Goal: Task Accomplishment & Management: Complete application form

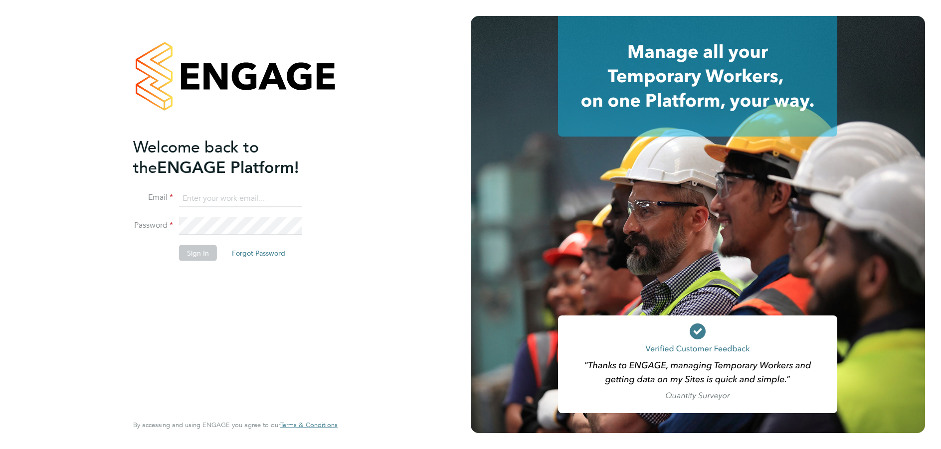
click at [190, 195] on input at bounding box center [240, 198] width 123 height 18
type input "[EMAIL_ADDRESS][DOMAIN_NAME]"
click at [196, 255] on button "Sign In" at bounding box center [198, 253] width 38 height 16
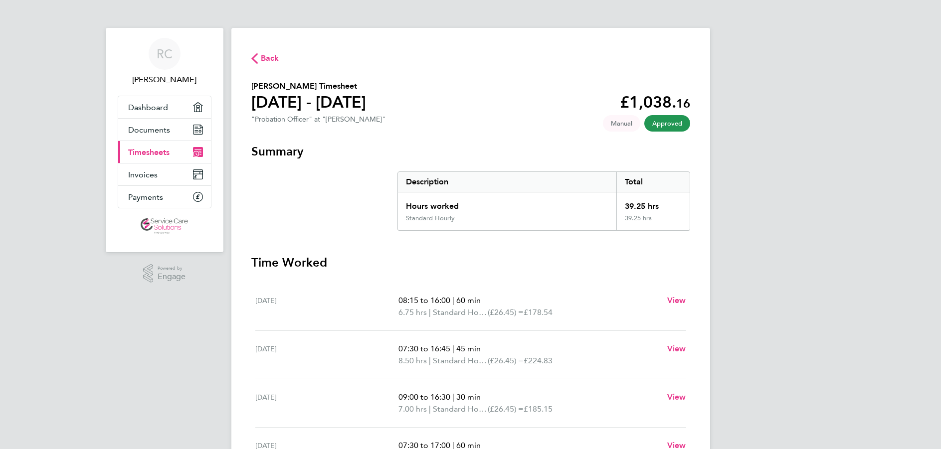
click at [153, 156] on span "Timesheets" at bounding box center [148, 152] width 41 height 9
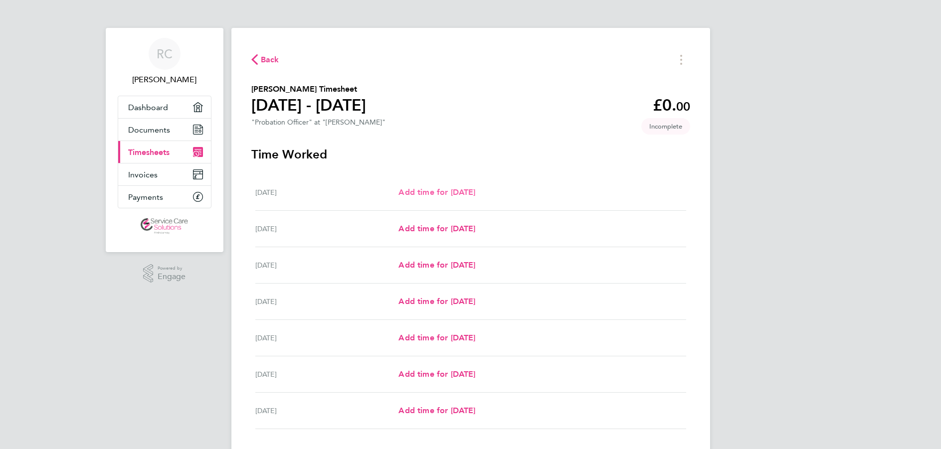
click at [461, 191] on span "Add time for [DATE]" at bounding box center [436, 191] width 77 height 9
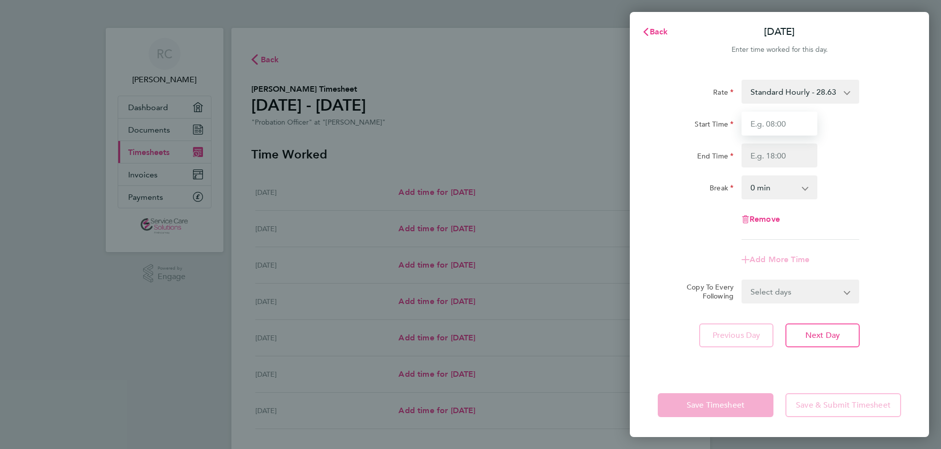
click at [773, 127] on input "Start Time" at bounding box center [779, 124] width 76 height 24
type input "08:00"
click at [756, 156] on input "End Time" at bounding box center [779, 156] width 76 height 24
type input "17:30"
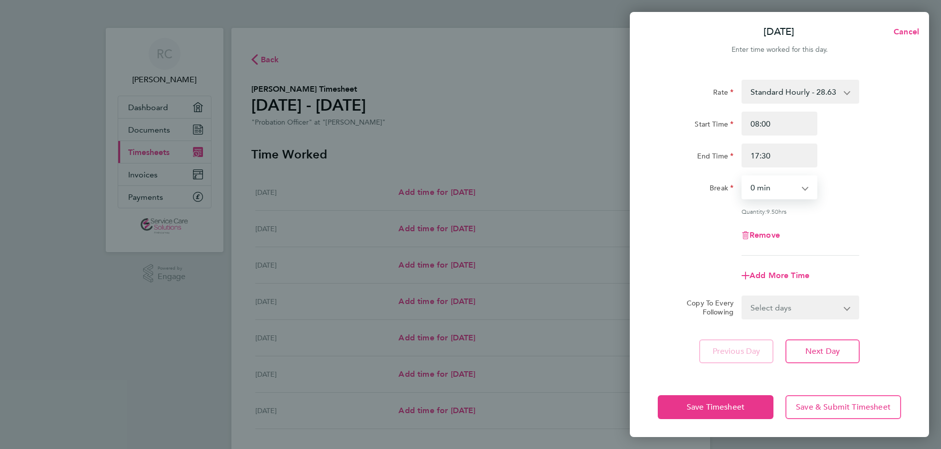
click at [799, 188] on select "0 min 15 min 30 min 45 min 60 min 75 min 90 min" at bounding box center [773, 187] width 62 height 22
click at [804, 187] on app-icon-cross-button at bounding box center [810, 187] width 12 height 22
click at [806, 188] on app-icon-cross-button at bounding box center [810, 187] width 12 height 22
click at [797, 188] on select "0 min 15 min 30 min 45 min 60 min 75 min 90 min" at bounding box center [773, 187] width 62 height 22
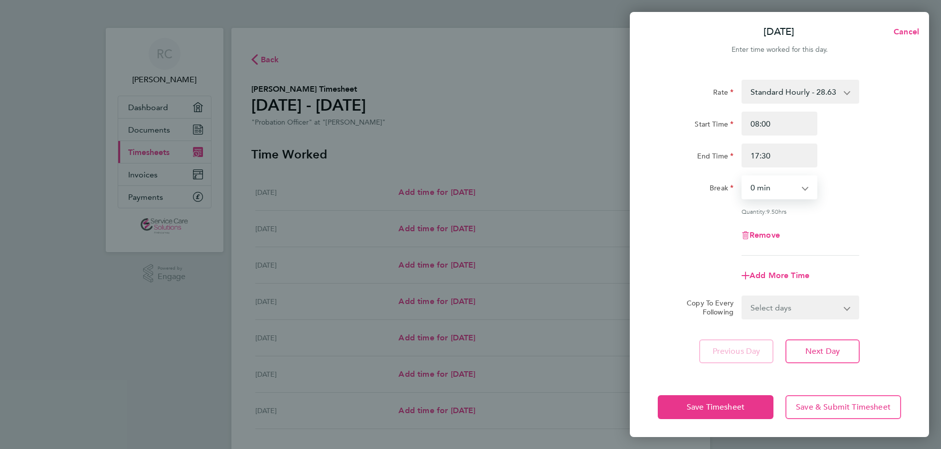
click at [797, 188] on select "0 min 15 min 30 min 45 min 60 min 75 min 90 min" at bounding box center [773, 187] width 62 height 22
select select "60"
click at [742, 176] on select "0 min 15 min 30 min 45 min 60 min 75 min 90 min" at bounding box center [773, 187] width 62 height 22
click at [767, 260] on app-timesheet-line-form-group "Rate Standard Hourly - 28.63 Start Time 08:00 End Time 17:30 Break 0 min 15 min…" at bounding box center [778, 184] width 243 height 208
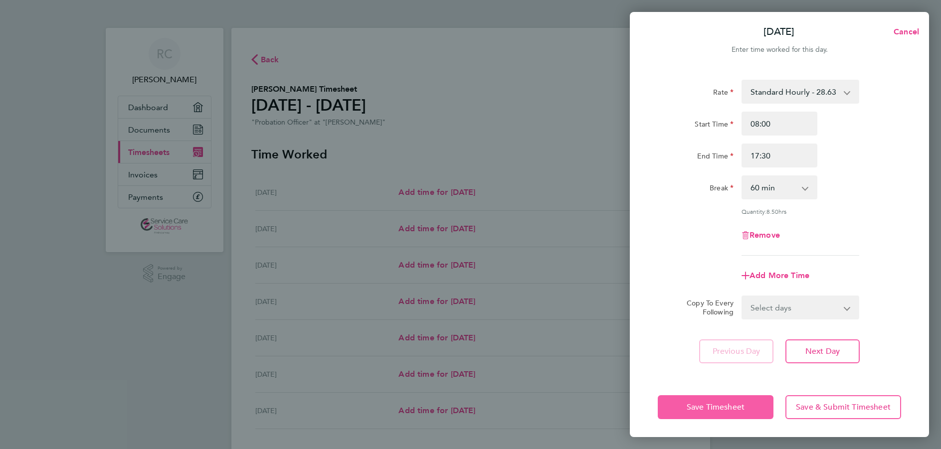
click at [723, 406] on span "Save Timesheet" at bounding box center [715, 407] width 58 height 10
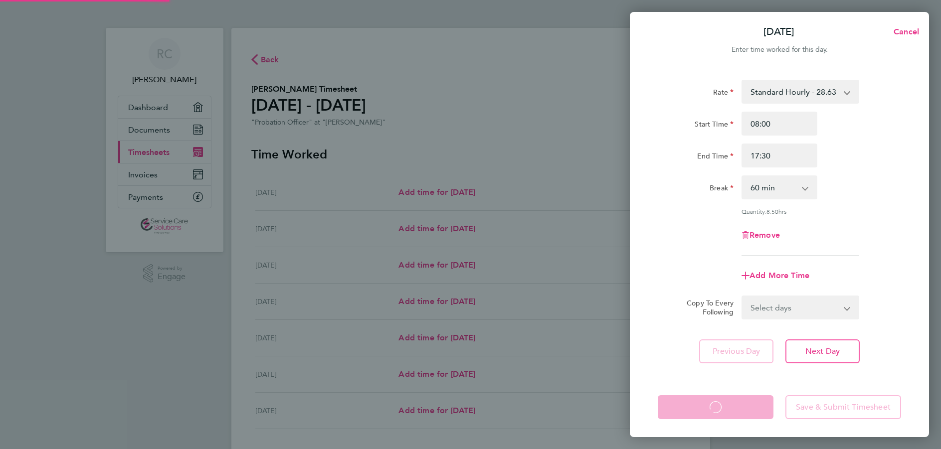
click at [723, 406] on app-form-button "Save Timesheet Loading" at bounding box center [718, 407] width 122 height 24
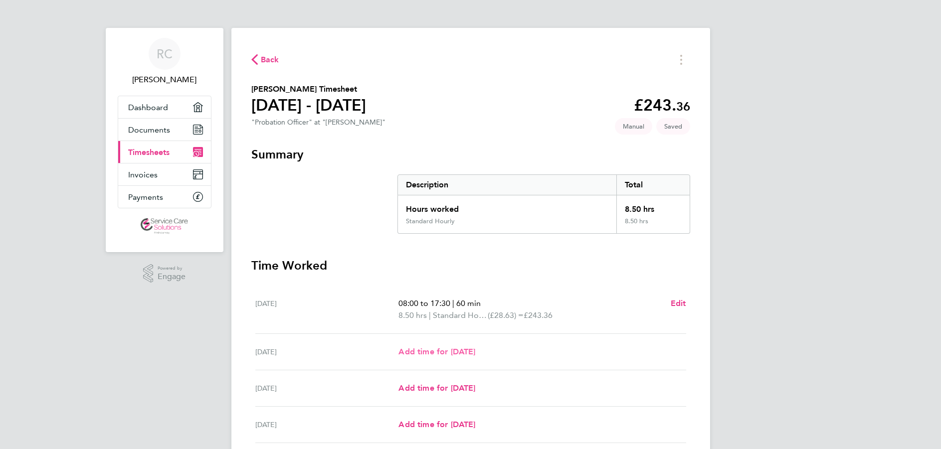
click at [468, 353] on span "Add time for [DATE]" at bounding box center [436, 351] width 77 height 9
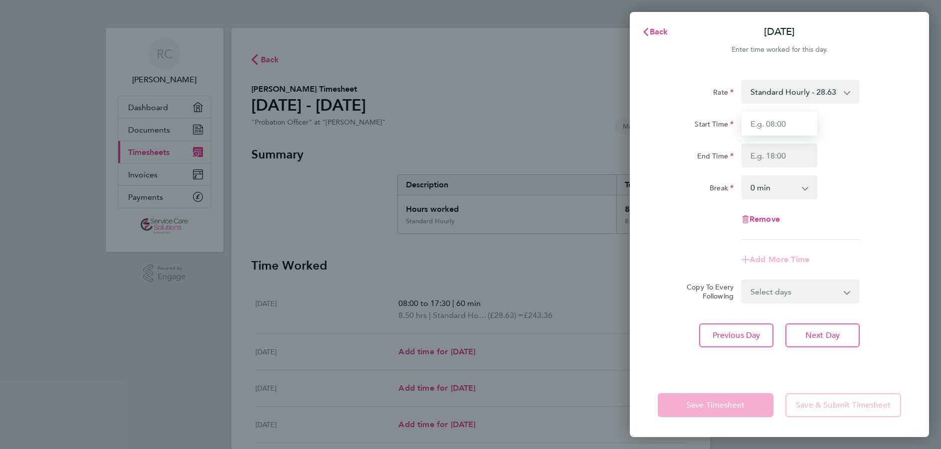
click at [775, 124] on input "Start Time" at bounding box center [779, 124] width 76 height 24
type input "08:00"
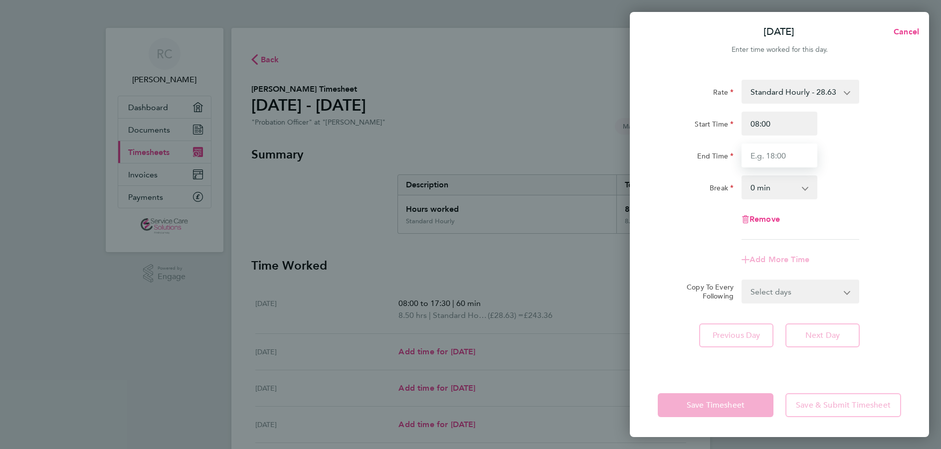
click at [759, 154] on input "End Time" at bounding box center [779, 156] width 76 height 24
type input "13:00"
click at [792, 187] on select "0 min 15 min 30 min 45 min 60 min 75 min 90 min" at bounding box center [773, 187] width 62 height 22
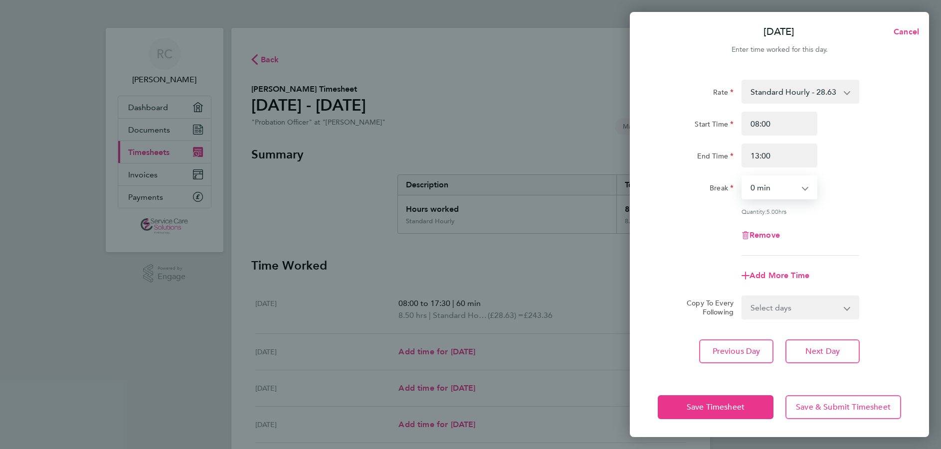
select select "30"
click at [742, 176] on select "0 min 15 min 30 min 45 min 60 min 75 min 90 min" at bounding box center [773, 187] width 62 height 22
click at [719, 406] on span "Save Timesheet" at bounding box center [715, 407] width 58 height 10
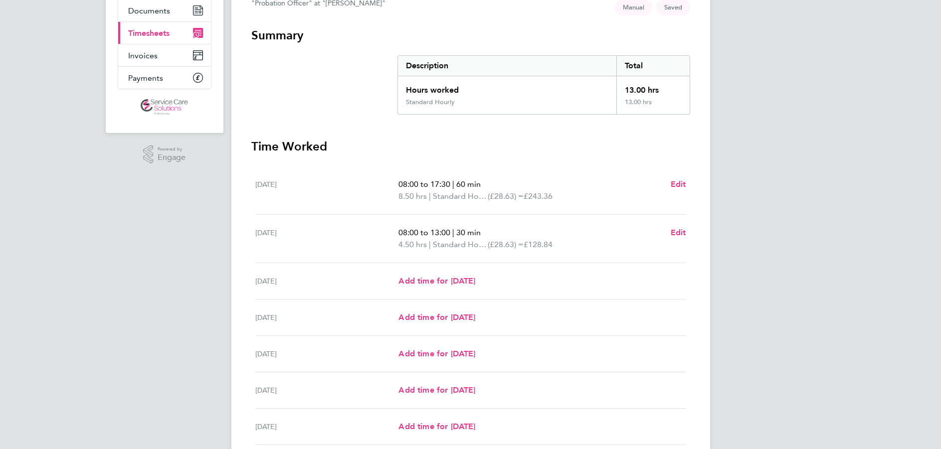
scroll to position [203, 0]
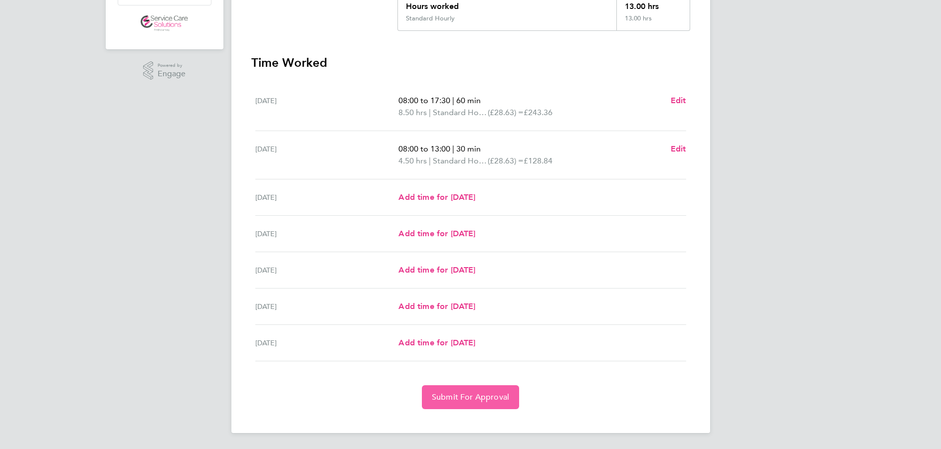
click at [478, 400] on span "Submit For Approval" at bounding box center [470, 397] width 77 height 10
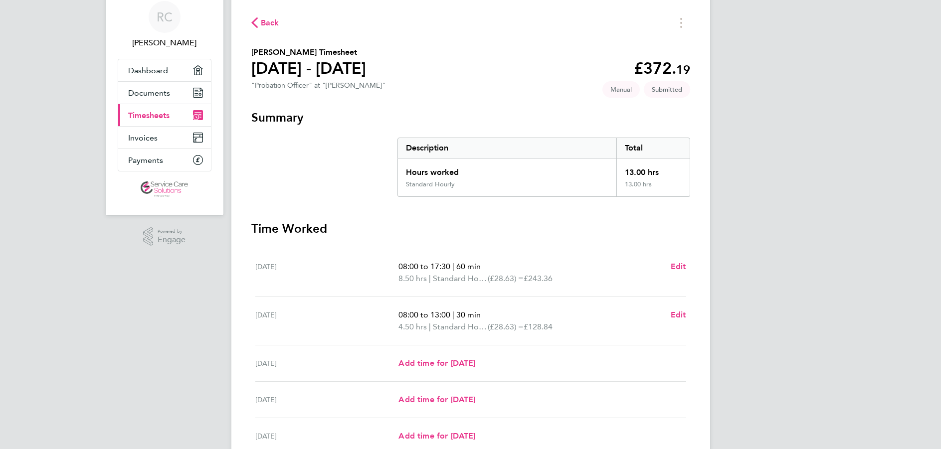
scroll to position [35, 0]
click at [173, 14] on div "RC" at bounding box center [165, 18] width 32 height 32
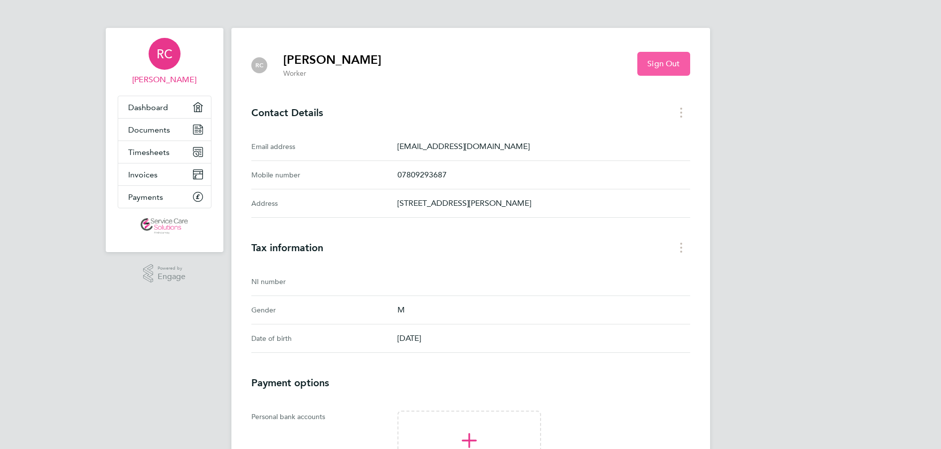
click at [658, 66] on span "Sign Out" at bounding box center [663, 64] width 32 height 10
